Goal: Information Seeking & Learning: Learn about a topic

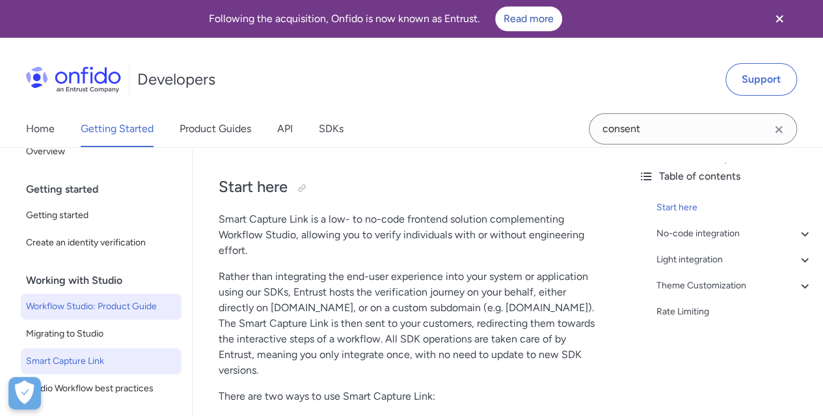
scroll to position [65, 0]
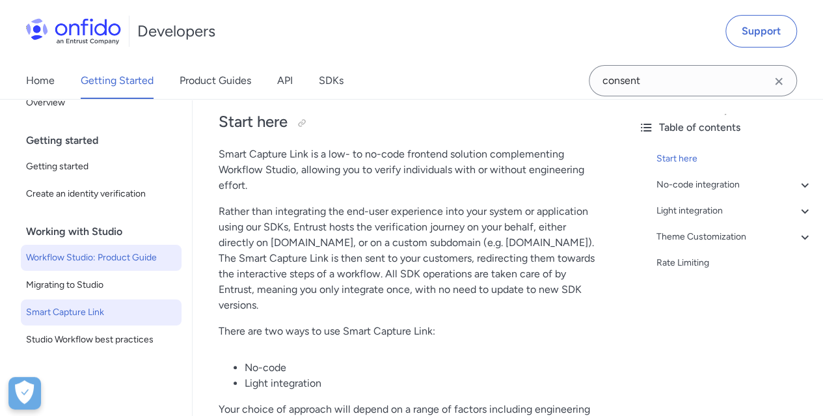
click at [124, 262] on span "Workflow Studio: Product Guide" at bounding box center [101, 258] width 150 height 16
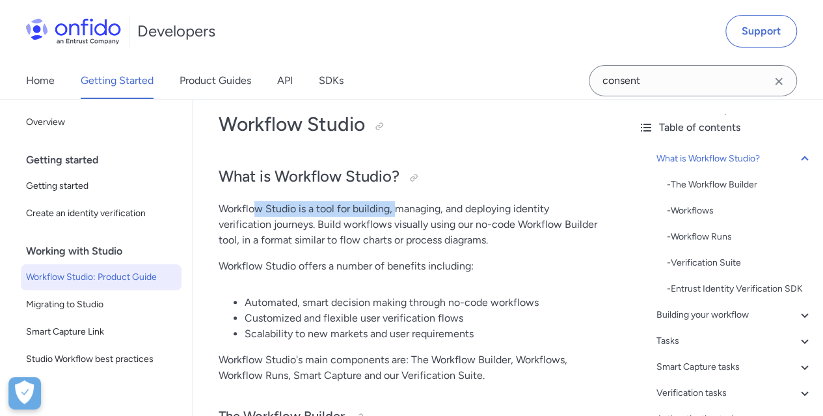
drag, startPoint x: 253, startPoint y: 211, endPoint x: 412, endPoint y: 213, distance: 159.4
click at [411, 213] on p "Workflow Studio is a tool for building, managing, and deploying identity verifi…" at bounding box center [410, 224] width 383 height 47
click at [416, 213] on p "Workflow Studio is a tool for building, managing, and deploying identity verifi…" at bounding box center [410, 224] width 383 height 47
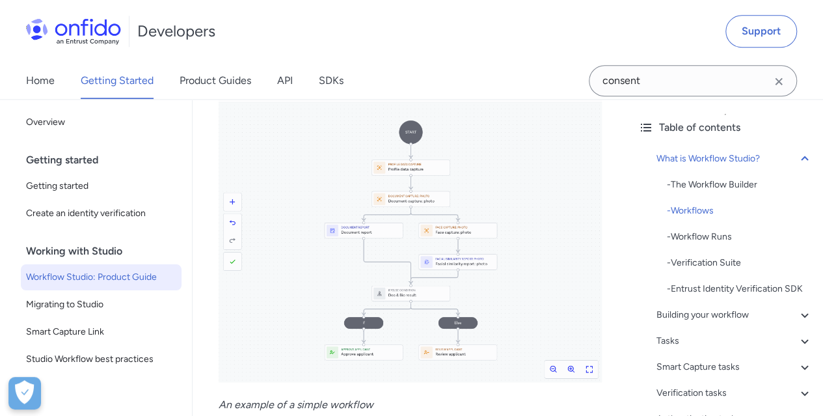
scroll to position [1041, 0]
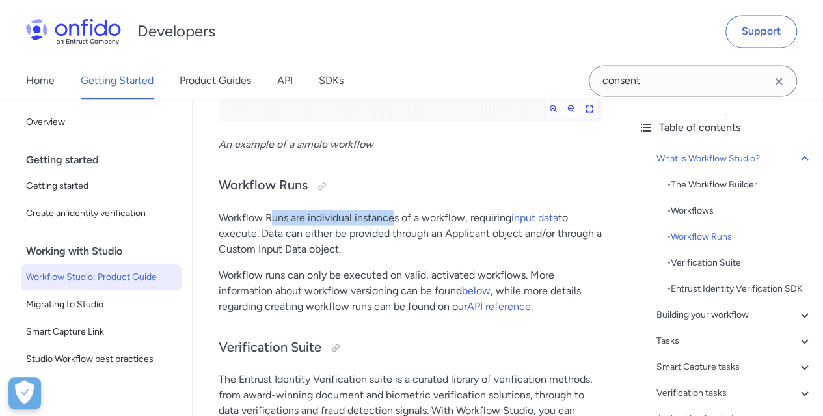
drag, startPoint x: 269, startPoint y: 220, endPoint x: 394, endPoint y: 215, distance: 125.7
click at [394, 215] on p "Workflow Runs are individual instances of a workflow, requiring input data to e…" at bounding box center [410, 232] width 383 height 47
click at [414, 215] on p "Workflow Runs are individual instances of a workflow, requiring input data to e…" at bounding box center [410, 232] width 383 height 47
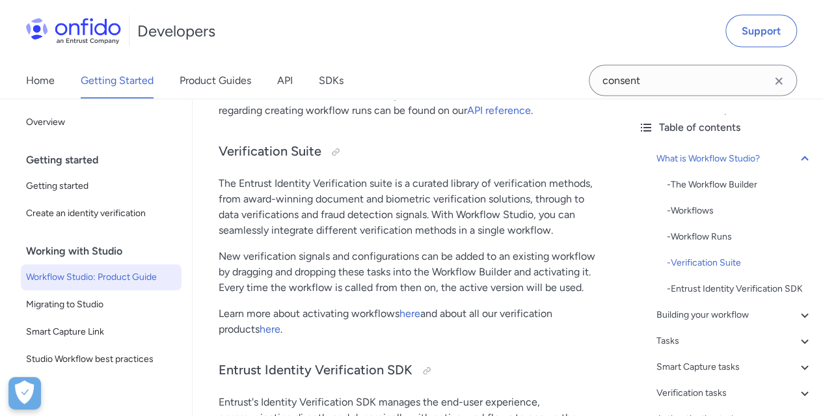
scroll to position [20, 0]
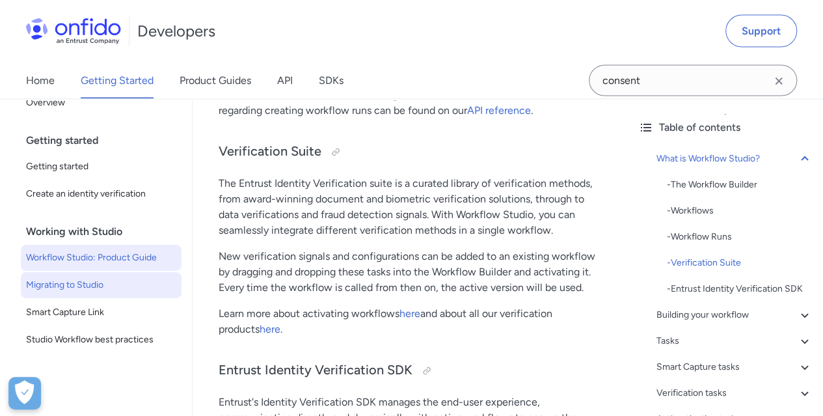
click at [94, 278] on span "Migrating to Studio" at bounding box center [101, 285] width 150 height 16
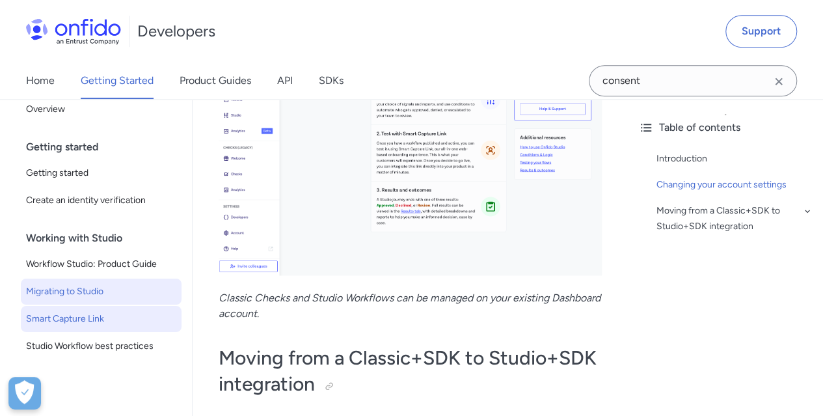
scroll to position [20, 0]
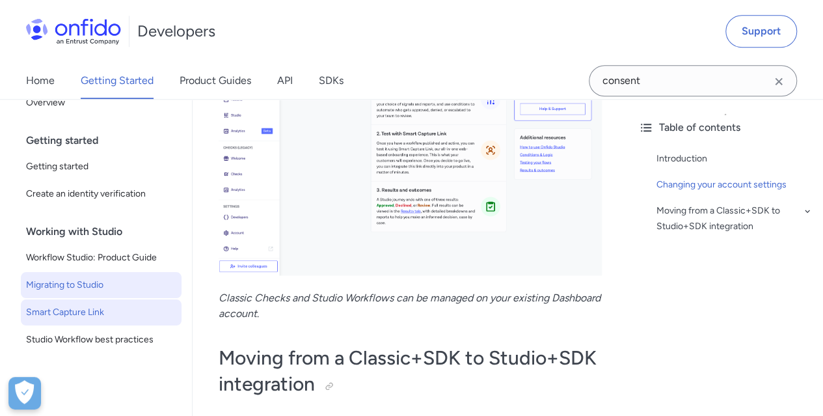
click at [111, 308] on span "Smart Capture Link" at bounding box center [101, 312] width 150 height 16
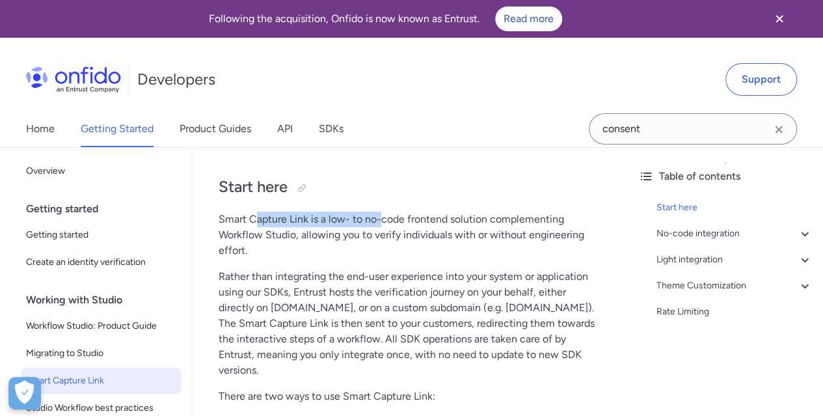
drag, startPoint x: 253, startPoint y: 221, endPoint x: 382, endPoint y: 221, distance: 129.5
click at [381, 221] on p "Smart Capture Link is a low- to no-code frontend solution complementing Workflo…" at bounding box center [410, 234] width 383 height 47
click at [384, 221] on p "Smart Capture Link is a low- to no-code frontend solution complementing Workflo…" at bounding box center [410, 234] width 383 height 47
drag, startPoint x: 286, startPoint y: 222, endPoint x: 425, endPoint y: 220, distance: 139.2
click at [424, 220] on p "Smart Capture Link is a low- to no-code frontend solution complementing Workflo…" at bounding box center [410, 234] width 383 height 47
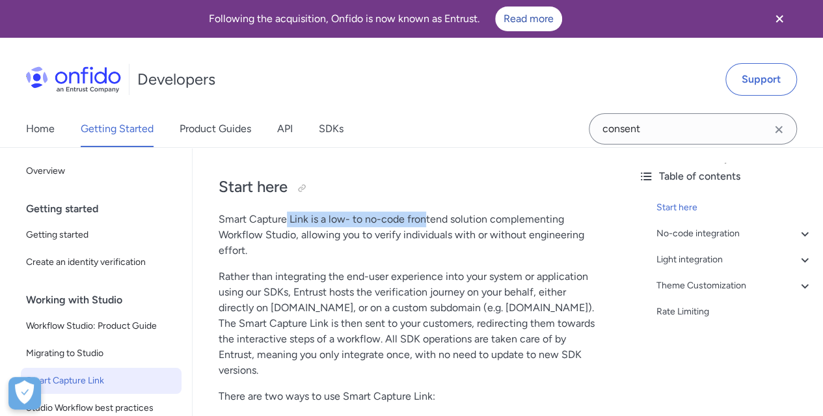
click at [427, 220] on p "Smart Capture Link is a low- to no-code frontend solution complementing Workflo…" at bounding box center [410, 234] width 383 height 47
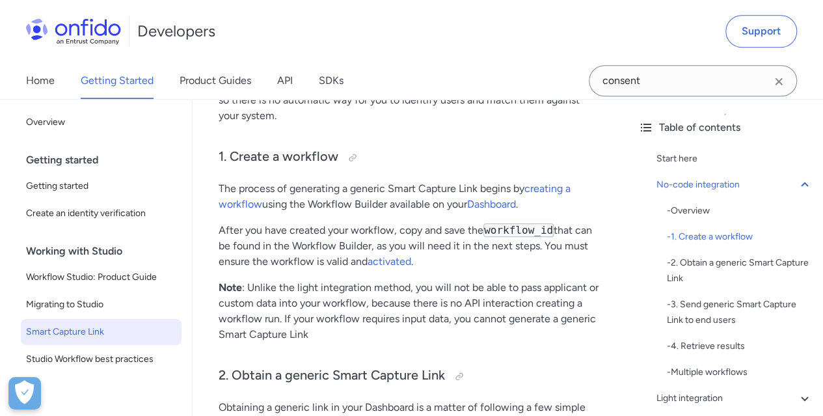
scroll to position [651, 0]
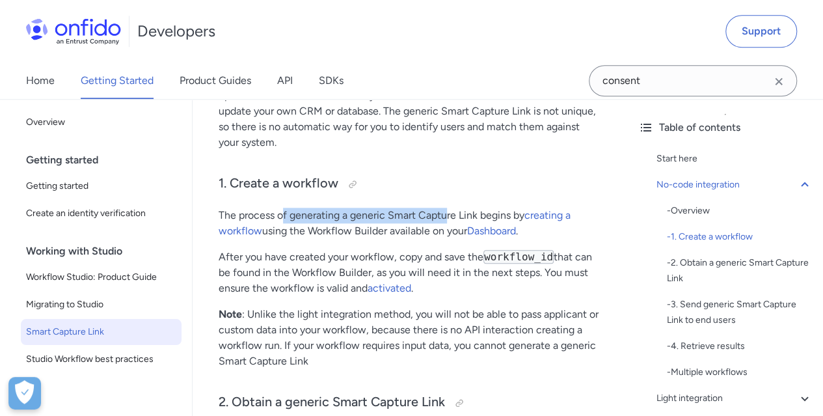
drag, startPoint x: 282, startPoint y: 213, endPoint x: 448, endPoint y: 216, distance: 165.3
click at [448, 216] on p "The process of generating a generic Smart Capture Link begins by creating a wor…" at bounding box center [410, 223] width 383 height 31
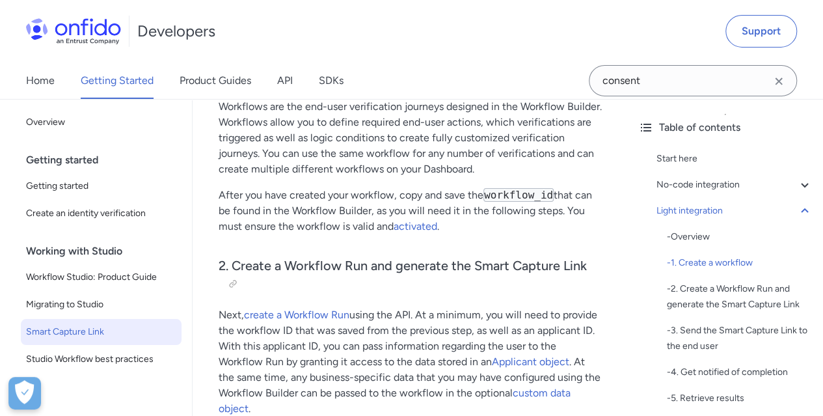
scroll to position [2277, 0]
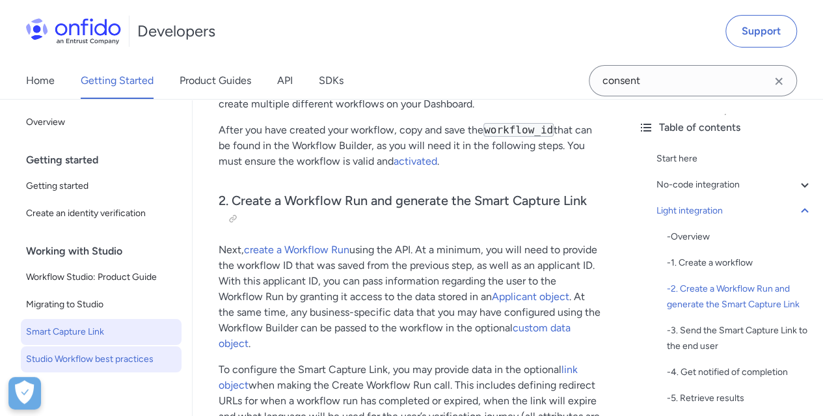
click at [130, 355] on span "Studio Workflow best practices" at bounding box center [101, 359] width 150 height 16
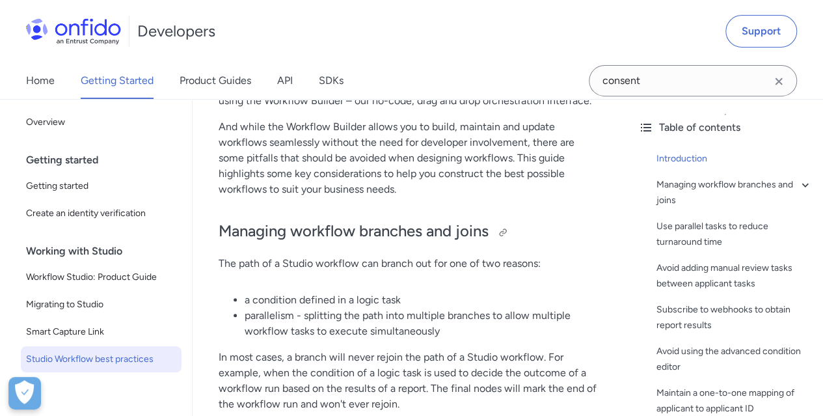
scroll to position [260, 0]
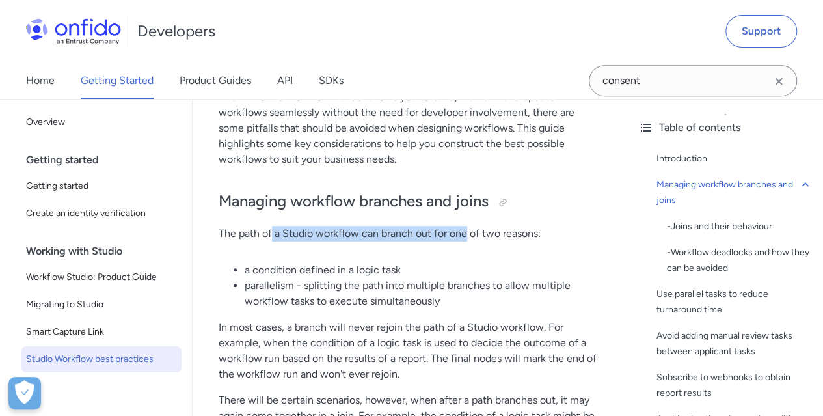
drag, startPoint x: 275, startPoint y: 233, endPoint x: 471, endPoint y: 235, distance: 196.5
click at [468, 235] on p "The path of a Studio workflow can branch out for one of two reasons:" at bounding box center [410, 234] width 383 height 16
click at [471, 235] on p "The path of a Studio workflow can branch out for one of two reasons:" at bounding box center [410, 234] width 383 height 16
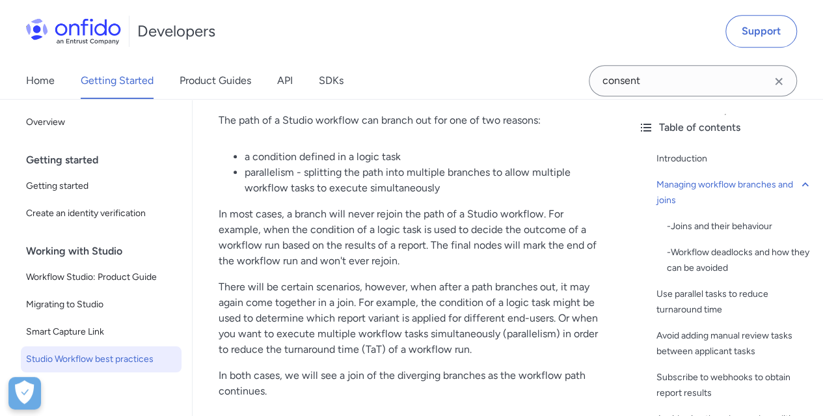
scroll to position [390, 0]
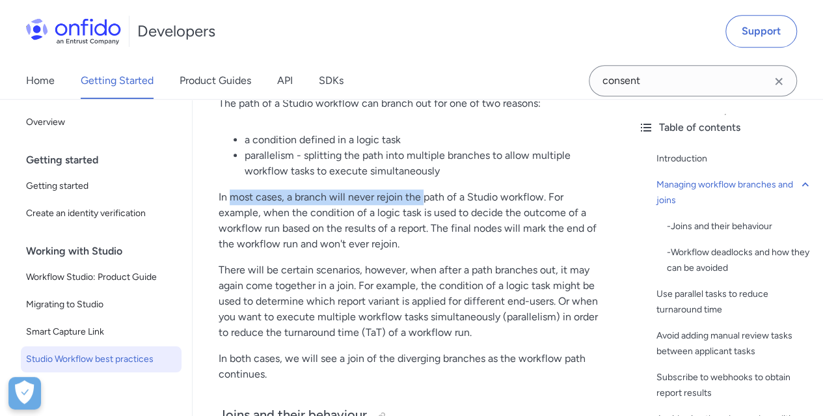
drag, startPoint x: 233, startPoint y: 202, endPoint x: 423, endPoint y: 195, distance: 190.1
click at [423, 195] on p "In most cases, a branch will never rejoin the path of a Studio workflow. For ex…" at bounding box center [410, 220] width 383 height 62
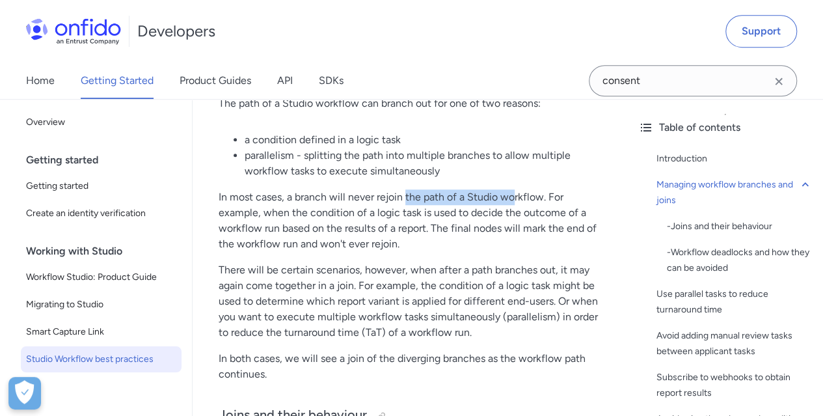
drag, startPoint x: 407, startPoint y: 197, endPoint x: 514, endPoint y: 197, distance: 106.7
click at [514, 197] on p "In most cases, a branch will never rejoin the path of a Studio workflow. For ex…" at bounding box center [410, 220] width 383 height 62
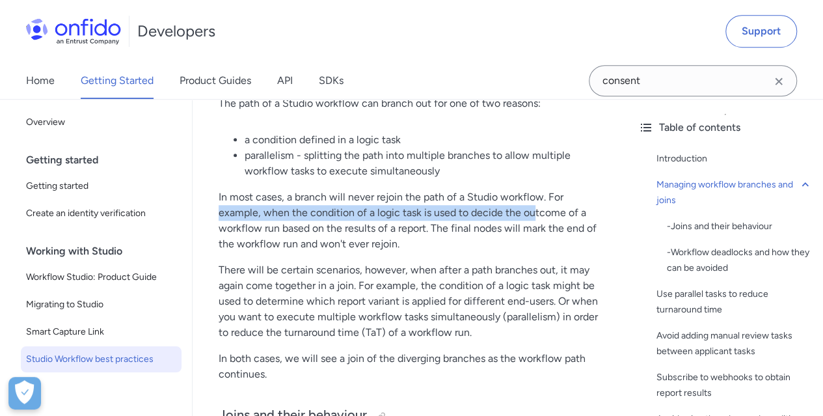
drag, startPoint x: 251, startPoint y: 215, endPoint x: 535, endPoint y: 206, distance: 283.7
click at [535, 206] on p "In most cases, a branch will never rejoin the path of a Studio workflow. For ex…" at bounding box center [410, 220] width 383 height 62
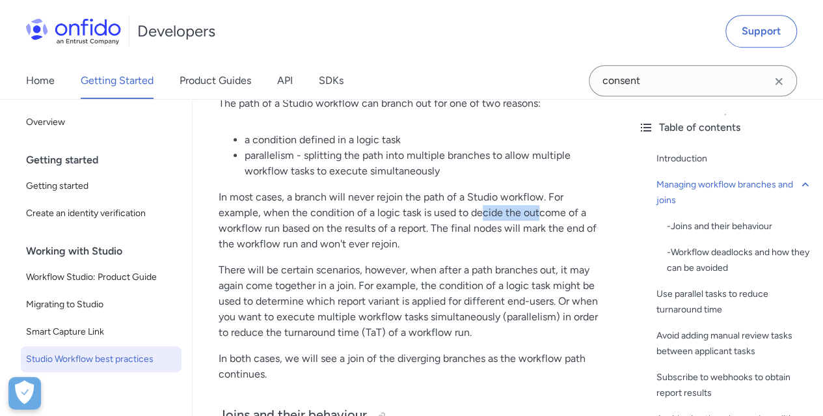
drag, startPoint x: 518, startPoint y: 211, endPoint x: 554, endPoint y: 211, distance: 36.4
click at [554, 211] on p "In most cases, a branch will never rejoin the path of a Studio workflow. For ex…" at bounding box center [410, 220] width 383 height 62
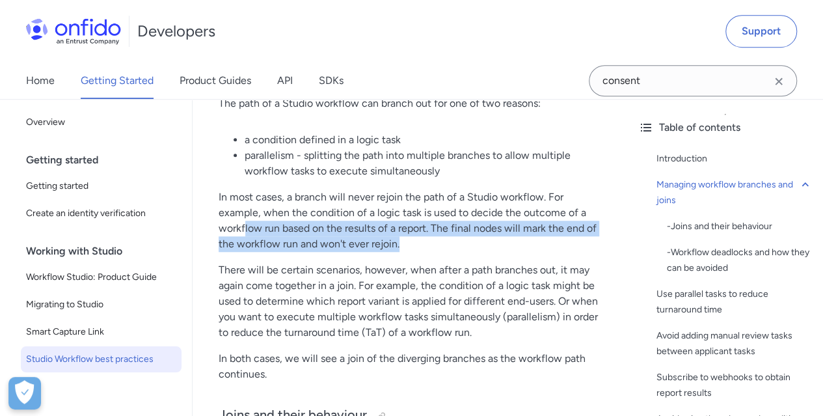
drag, startPoint x: 245, startPoint y: 232, endPoint x: 421, endPoint y: 245, distance: 176.1
click at [420, 244] on p "In most cases, a branch will never rejoin the path of a Studio workflow. For ex…" at bounding box center [410, 220] width 383 height 62
click at [421, 245] on p "In most cases, a branch will never rejoin the path of a Studio workflow. For ex…" at bounding box center [410, 220] width 383 height 62
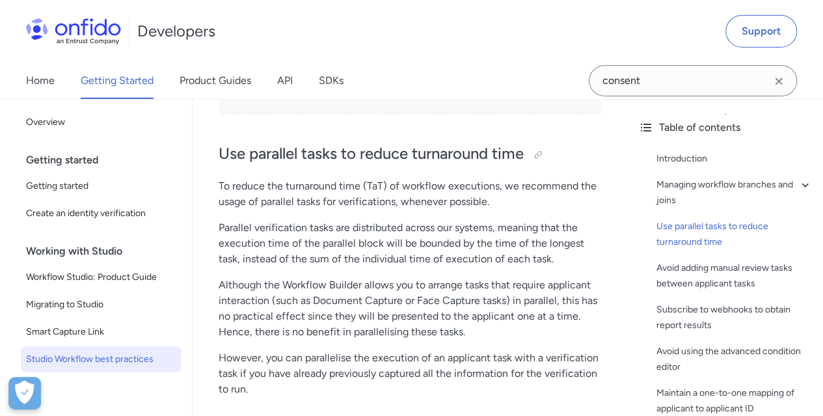
scroll to position [2212, 0]
